Goal: Use online tool/utility: Utilize a website feature to perform a specific function

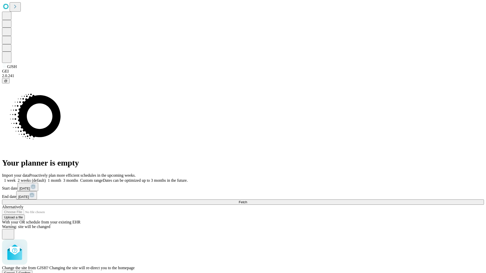
click at [31, 271] on span "Confirm" at bounding box center [25, 273] width 12 height 4
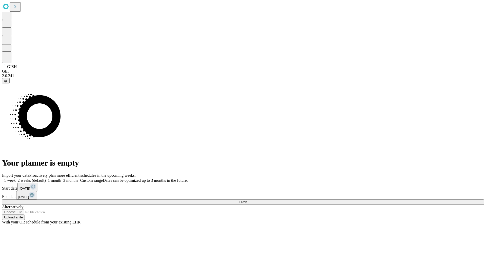
click at [46, 178] on label "2 weeks (default)" at bounding box center [31, 180] width 30 height 4
click at [247, 200] on span "Fetch" at bounding box center [243, 202] width 8 height 4
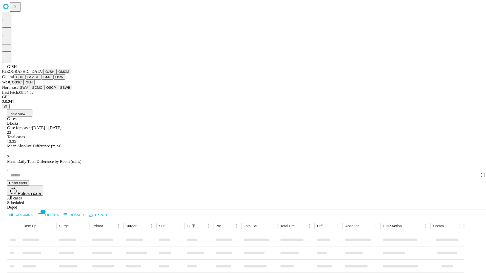
click at [56, 74] on button "GMCM" at bounding box center [63, 71] width 15 height 5
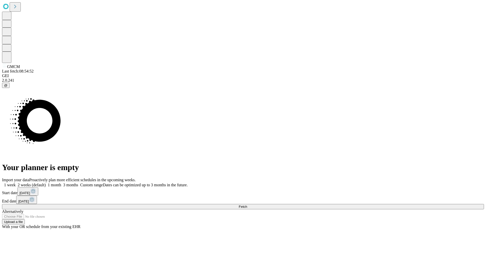
click at [46, 183] on label "2 weeks (default)" at bounding box center [31, 185] width 30 height 4
click at [247, 205] on span "Fetch" at bounding box center [243, 207] width 8 height 4
click at [46, 183] on label "2 weeks (default)" at bounding box center [31, 185] width 30 height 4
click at [247, 205] on span "Fetch" at bounding box center [243, 207] width 8 height 4
click at [46, 183] on label "2 weeks (default)" at bounding box center [31, 185] width 30 height 4
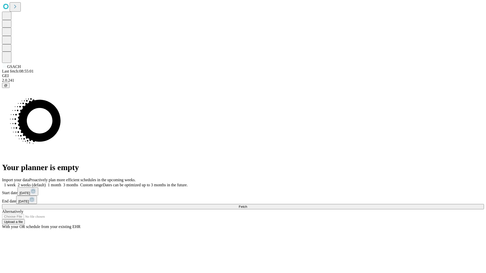
click at [247, 205] on span "Fetch" at bounding box center [243, 207] width 8 height 4
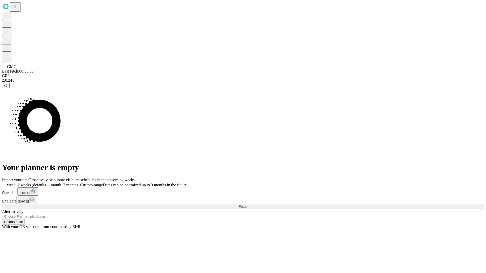
click at [46, 183] on label "2 weeks (default)" at bounding box center [31, 185] width 30 height 4
click at [247, 205] on span "Fetch" at bounding box center [243, 207] width 8 height 4
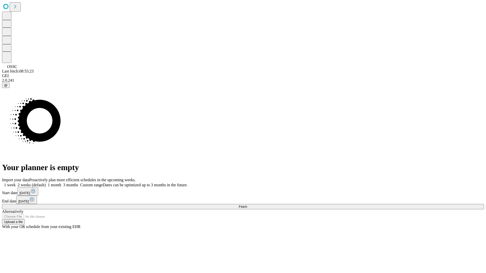
click at [46, 183] on label "2 weeks (default)" at bounding box center [31, 185] width 30 height 4
click at [247, 205] on span "Fetch" at bounding box center [243, 207] width 8 height 4
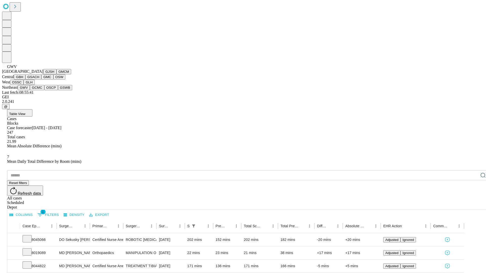
click at [39, 90] on button "GCMC" at bounding box center [37, 87] width 14 height 5
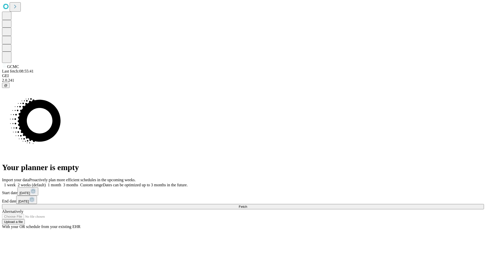
click at [46, 183] on label "2 weeks (default)" at bounding box center [31, 185] width 30 height 4
click at [247, 205] on span "Fetch" at bounding box center [243, 207] width 8 height 4
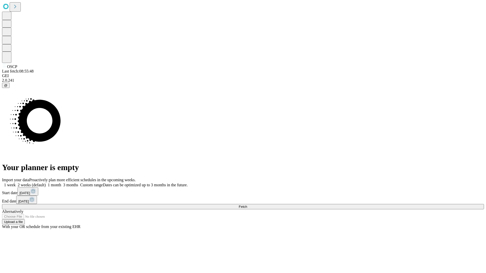
click at [46, 183] on label "2 weeks (default)" at bounding box center [31, 185] width 30 height 4
click at [247, 205] on span "Fetch" at bounding box center [243, 207] width 8 height 4
